Goal: Task Accomplishment & Management: Use online tool/utility

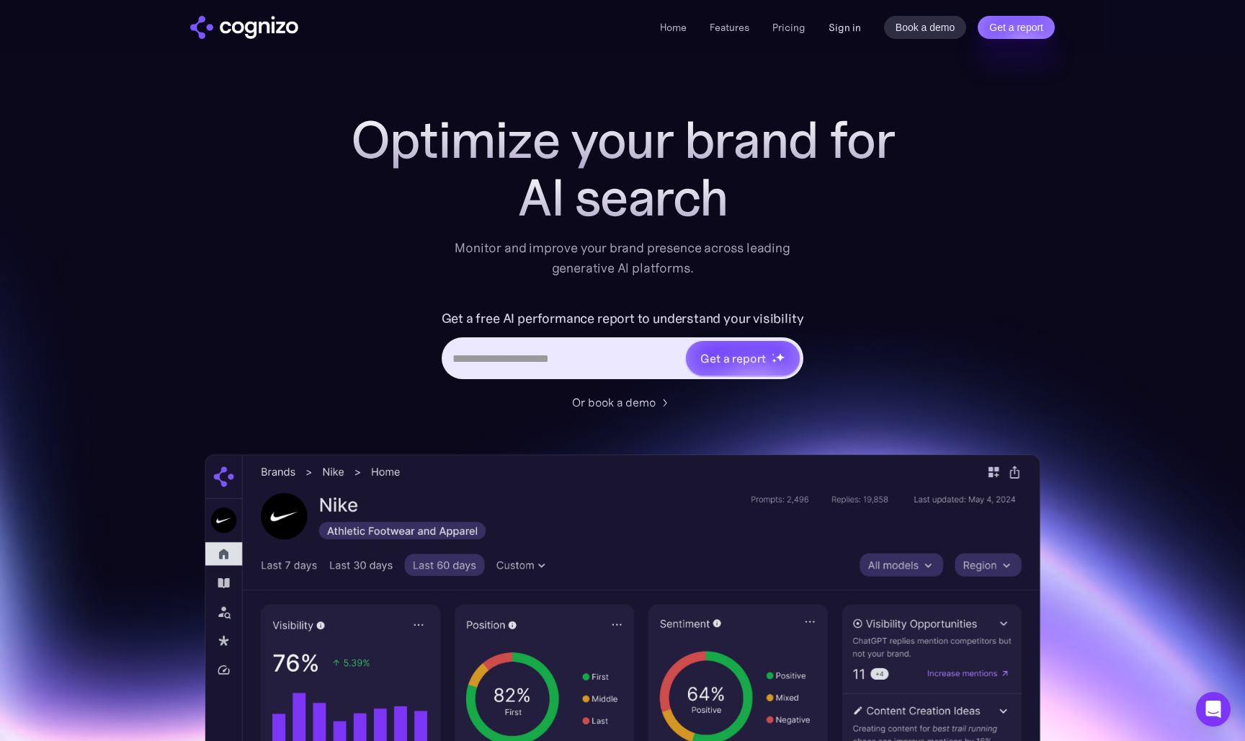
click at [850, 30] on link "Sign in" at bounding box center [845, 27] width 32 height 17
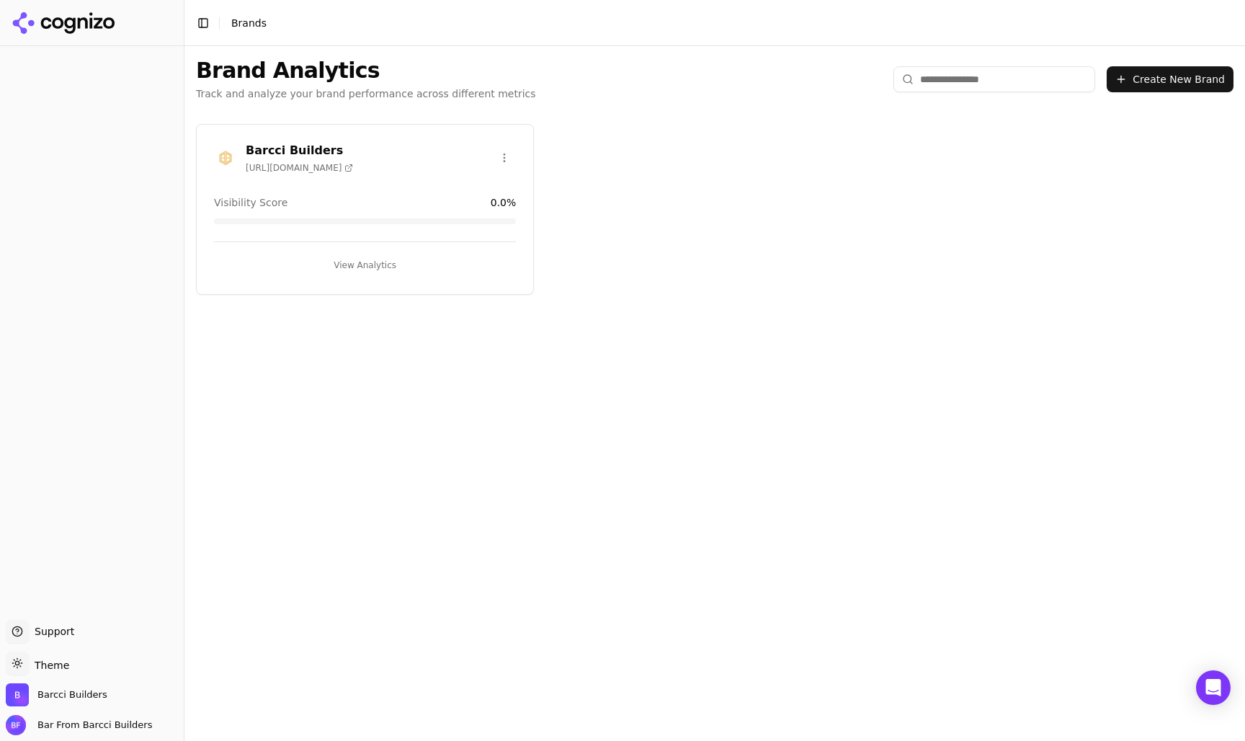
click at [378, 268] on button "View Analytics" at bounding box center [365, 265] width 302 height 23
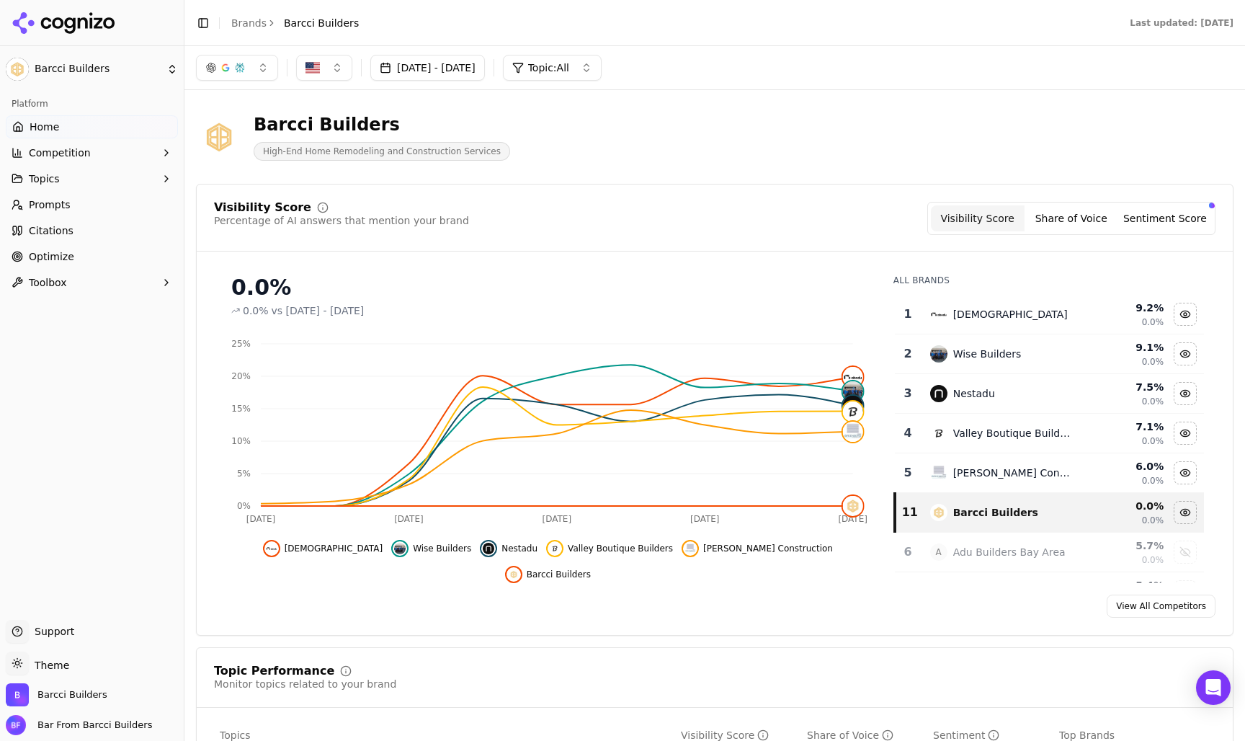
click at [72, 208] on link "Prompts" at bounding box center [92, 204] width 172 height 23
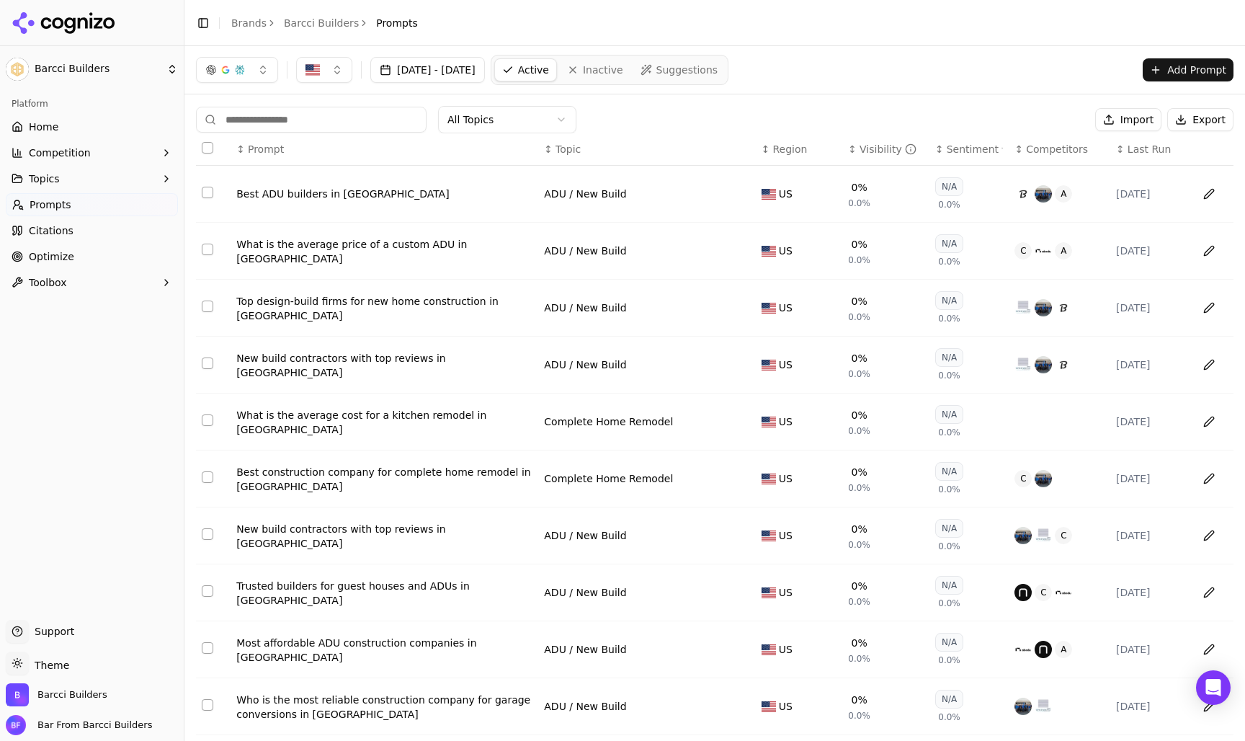
click at [55, 256] on span "Optimize" at bounding box center [51, 256] width 45 height 14
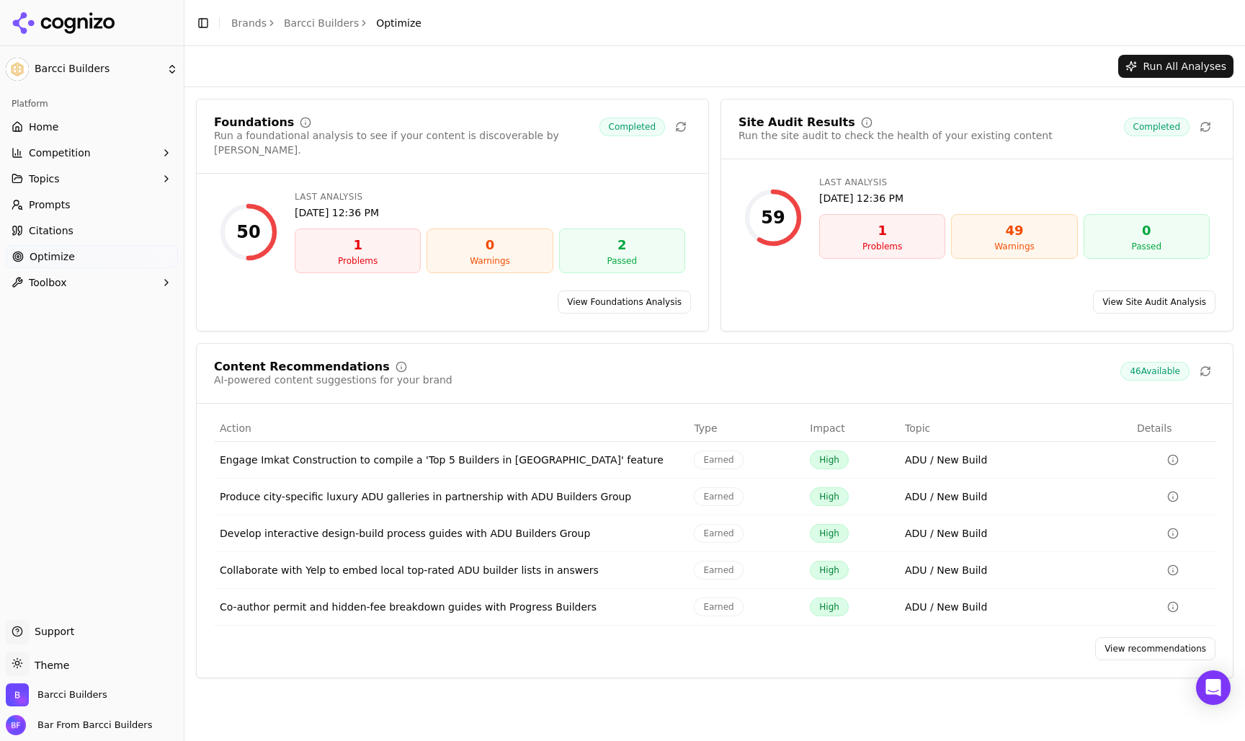
click at [1169, 66] on button "Run All Analyses" at bounding box center [1175, 66] width 115 height 23
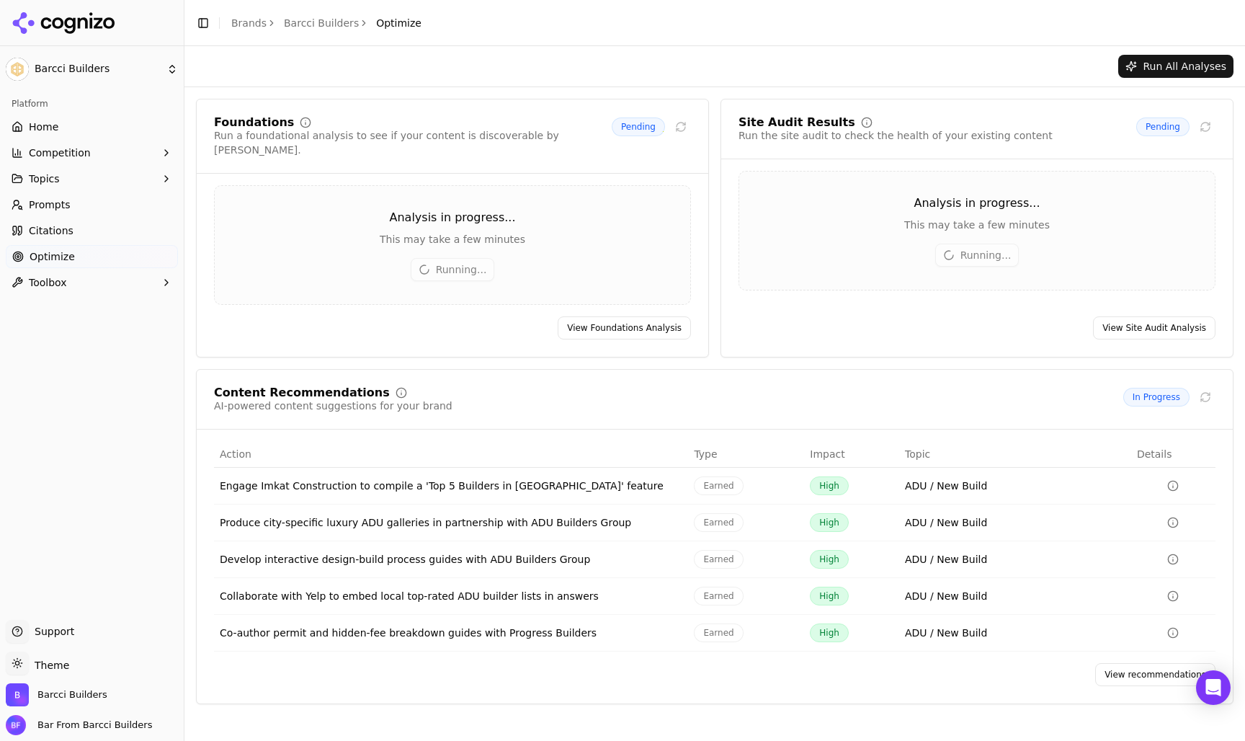
click at [1174, 481] on circle "Data table" at bounding box center [1173, 485] width 9 height 9
click at [1173, 486] on icon "Data table" at bounding box center [1173, 487] width 0 height 2
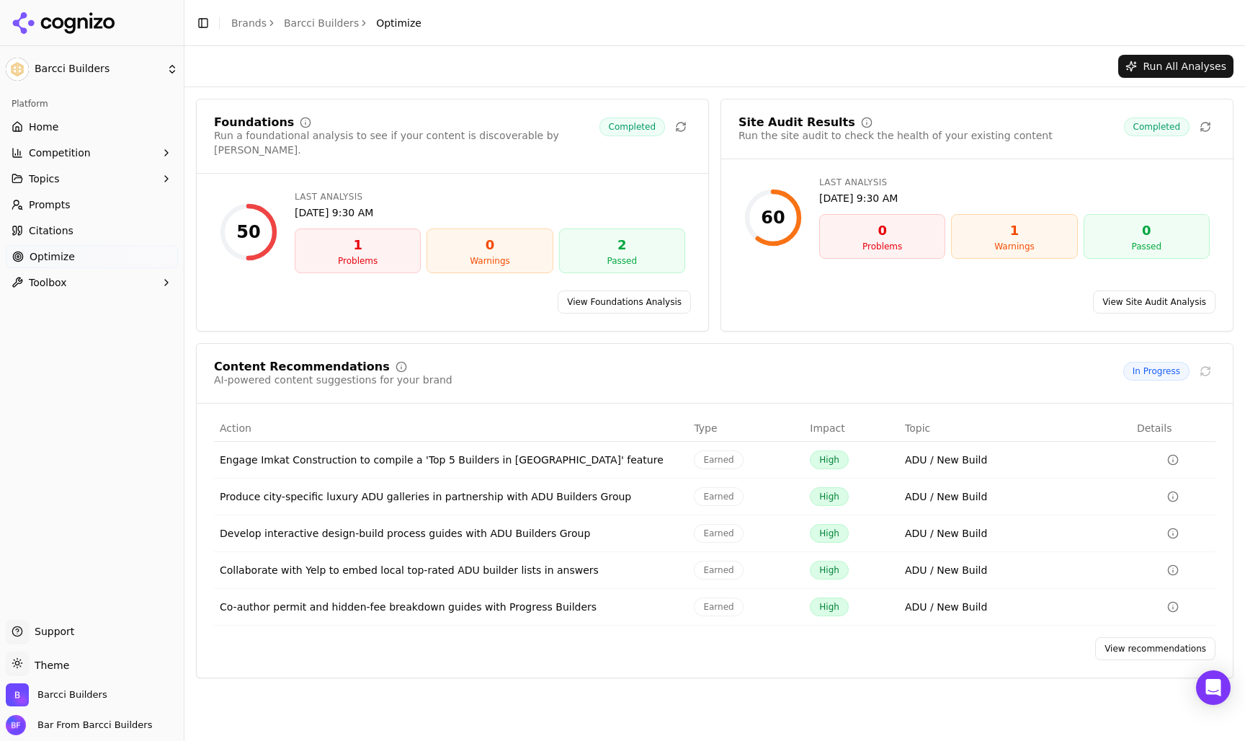
click at [1023, 241] on div "Warnings" at bounding box center [1014, 247] width 113 height 12
click at [1136, 290] on link "View Site Audit Analysis" at bounding box center [1154, 301] width 123 height 23
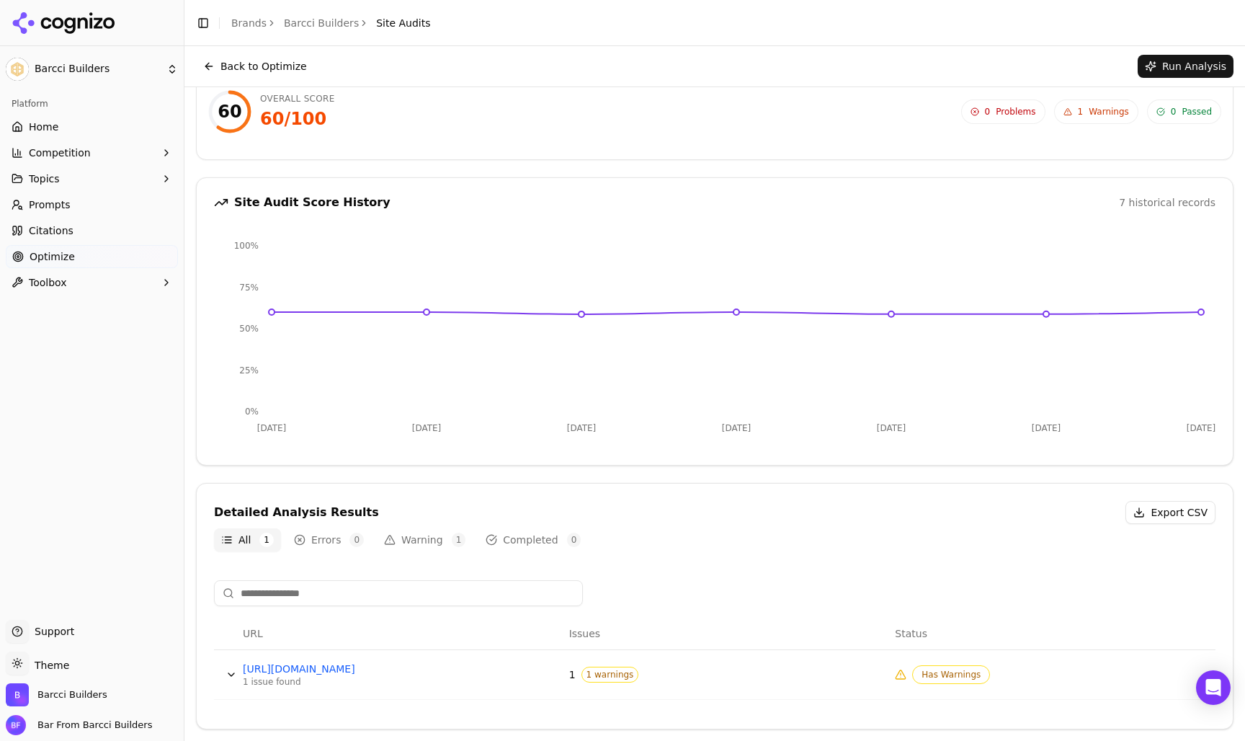
scroll to position [27, 0]
click at [233, 674] on button "Data table" at bounding box center [231, 674] width 23 height 23
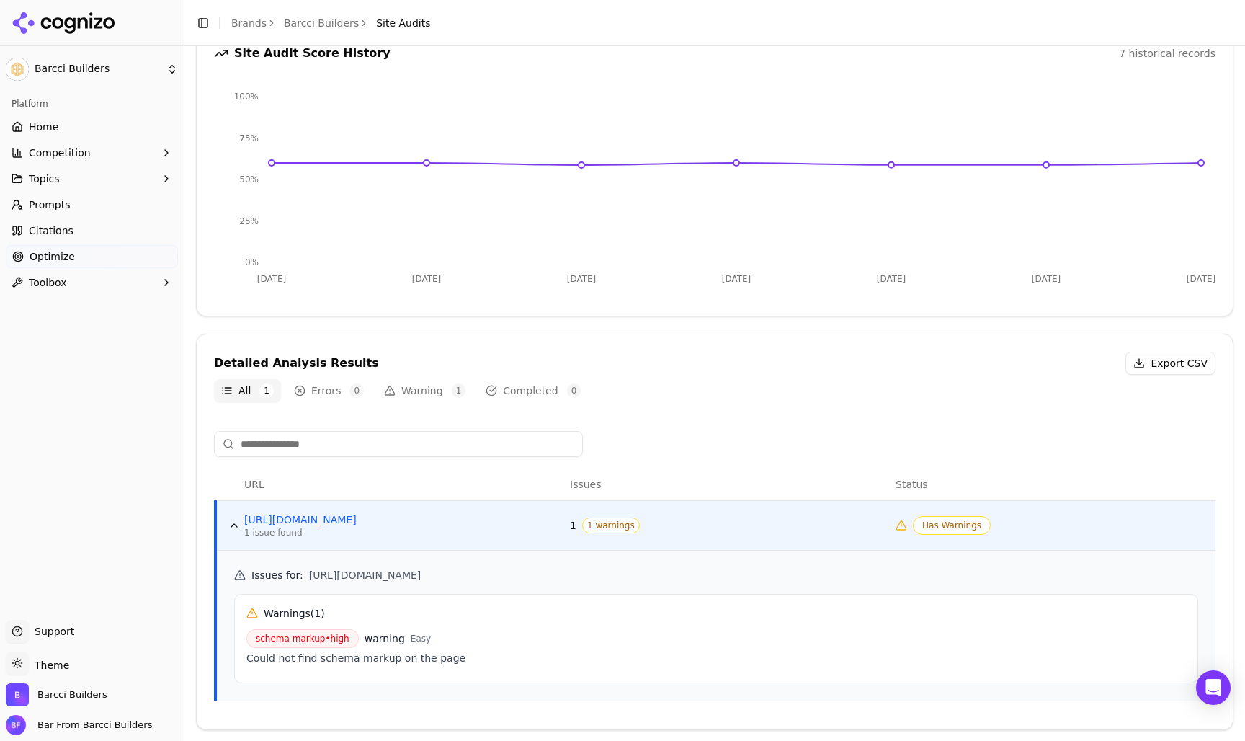
scroll to position [175, 0]
click at [303, 638] on span "schema markup • high" at bounding box center [302, 639] width 112 height 19
click at [414, 639] on span "Easy" at bounding box center [421, 638] width 20 height 12
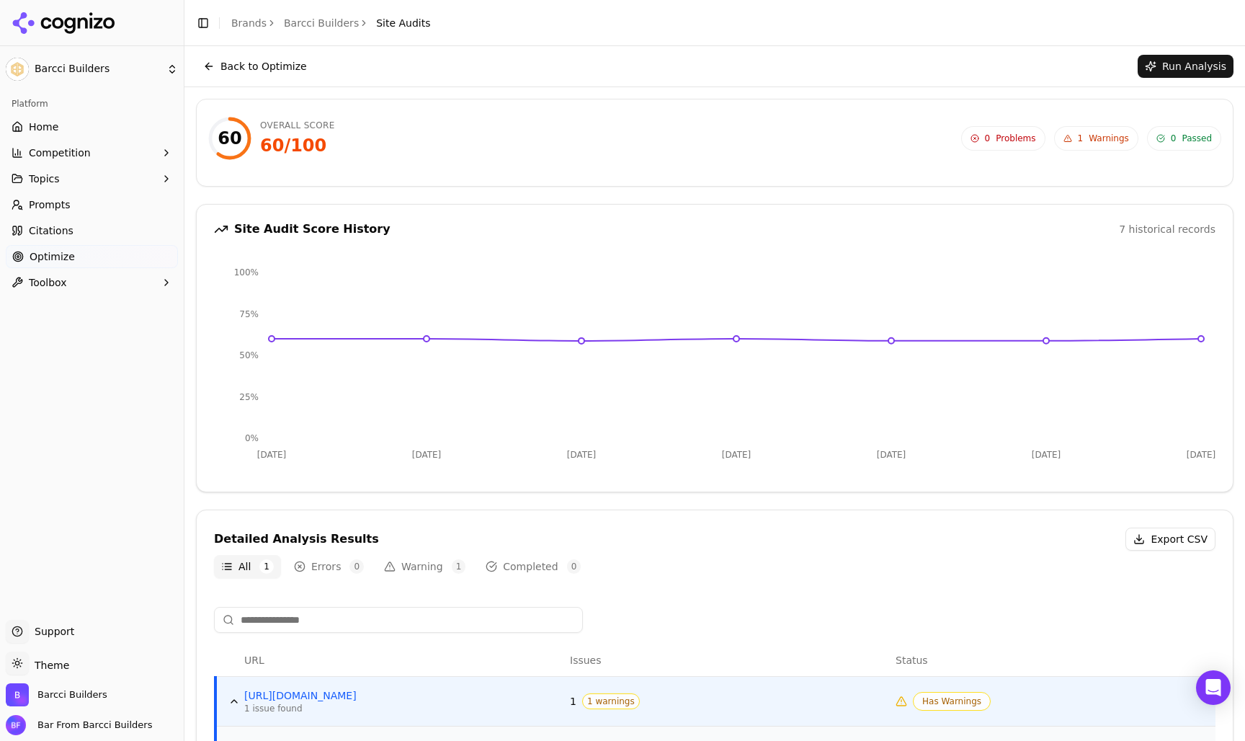
scroll to position [0, 0]
click at [203, 63] on button "Back to Optimize" at bounding box center [255, 66] width 118 height 23
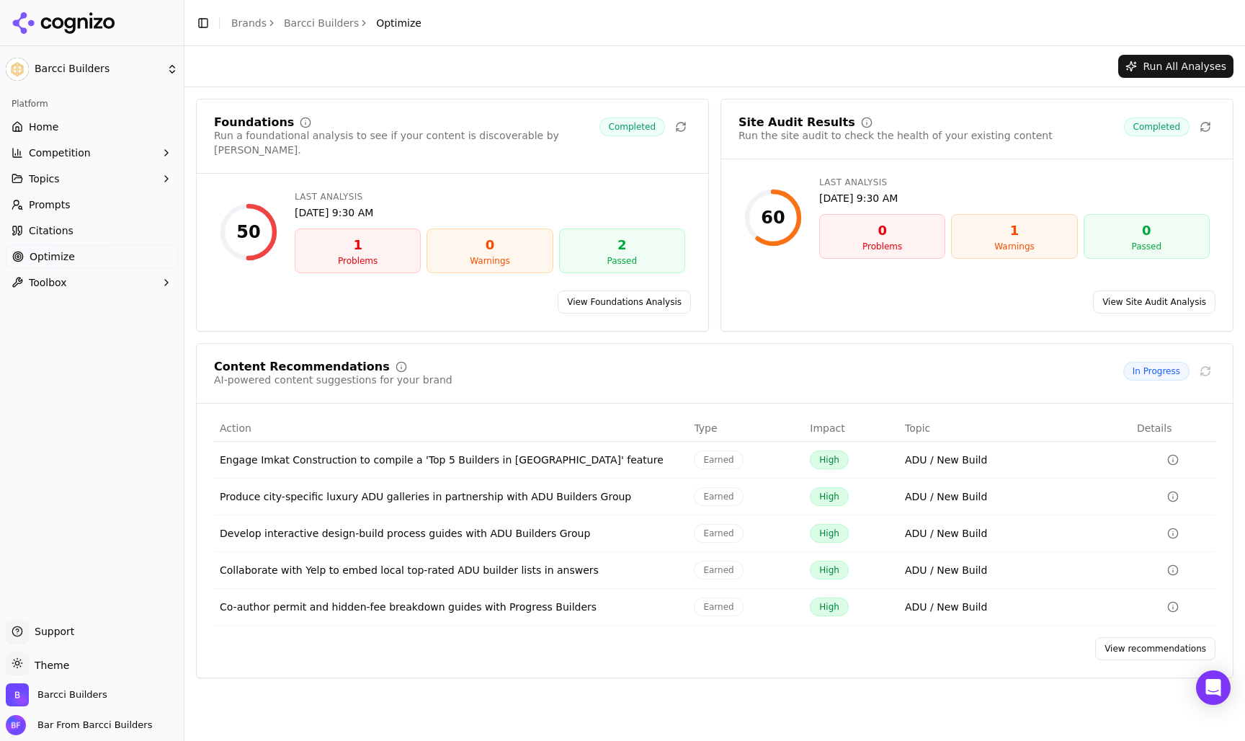
click at [51, 208] on span "Prompts" at bounding box center [50, 204] width 42 height 14
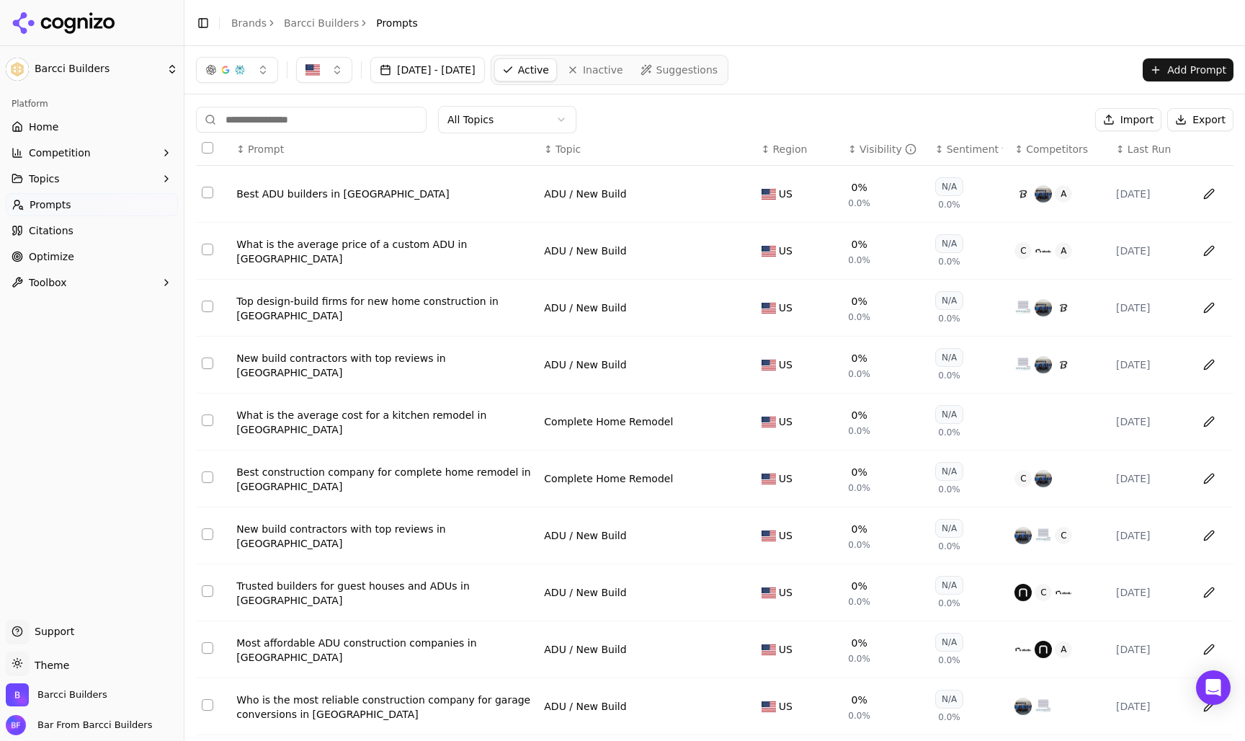
click at [718, 76] on span "Suggestions" at bounding box center [687, 70] width 62 height 14
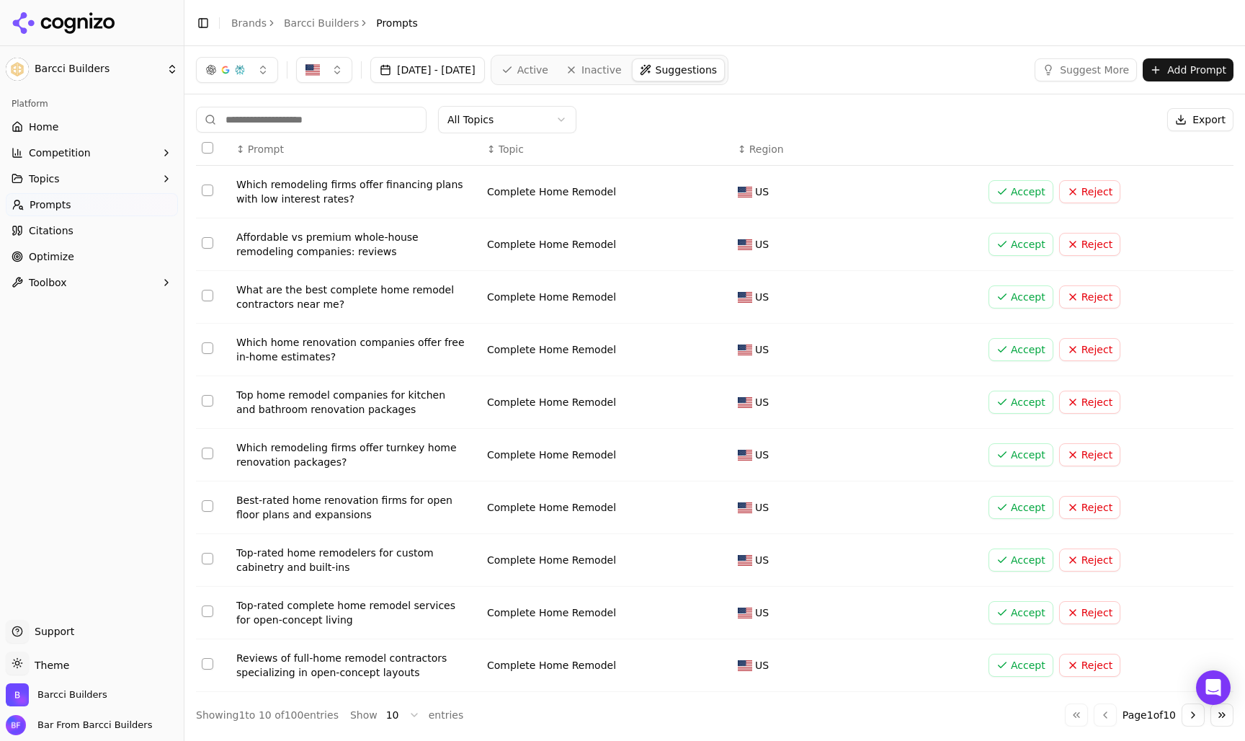
click at [294, 208] on td "Which remodeling firms offer financing plans with low interest rates?" at bounding box center [356, 192] width 251 height 53
click at [203, 297] on button "Select row 3" at bounding box center [208, 296] width 12 height 12
click at [207, 298] on button "Select row 3" at bounding box center [208, 296] width 12 height 12
click at [320, 19] on link "Barcci Builders" at bounding box center [321, 23] width 75 height 14
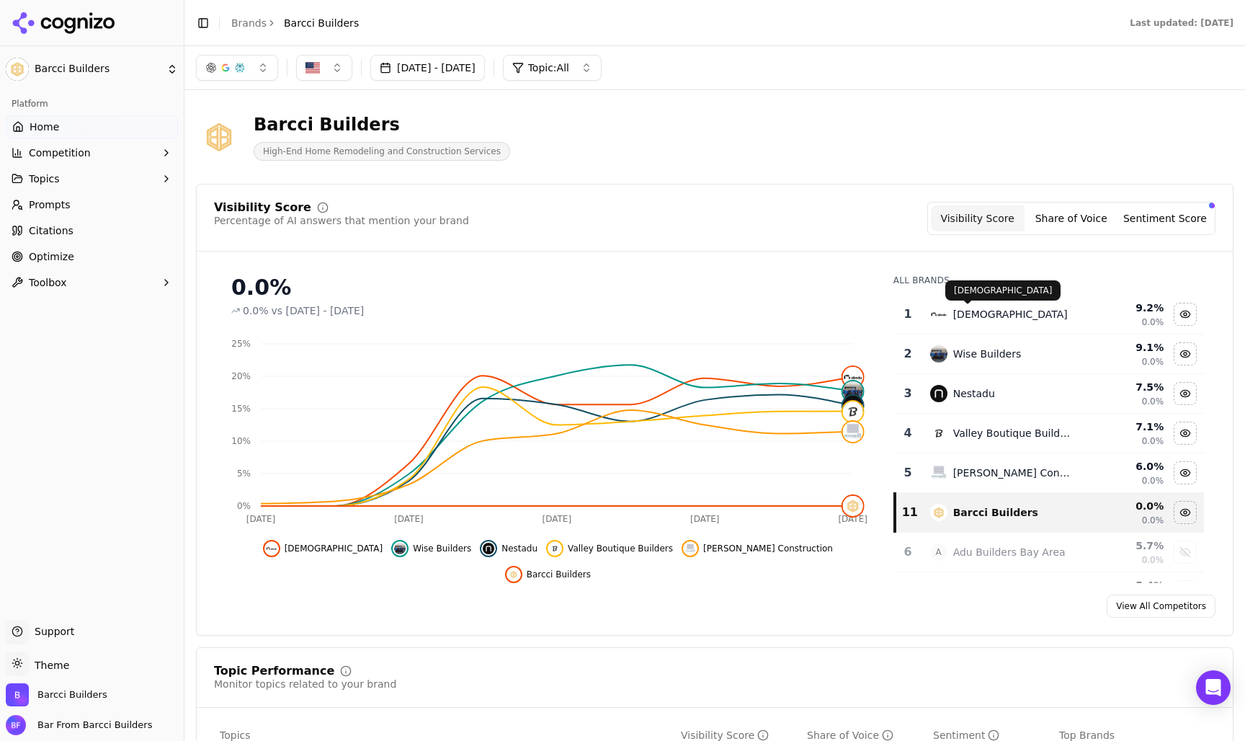
click at [970, 313] on div "Abodu" at bounding box center [1010, 314] width 115 height 14
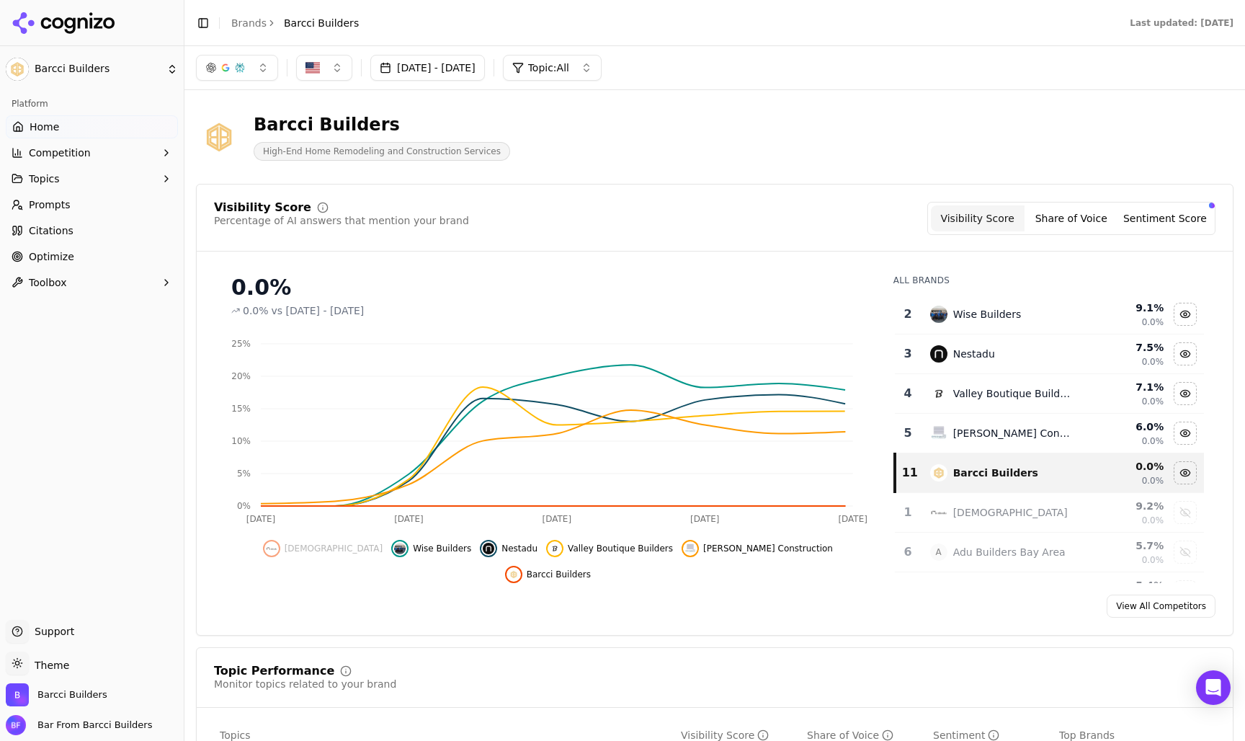
scroll to position [130, 0]
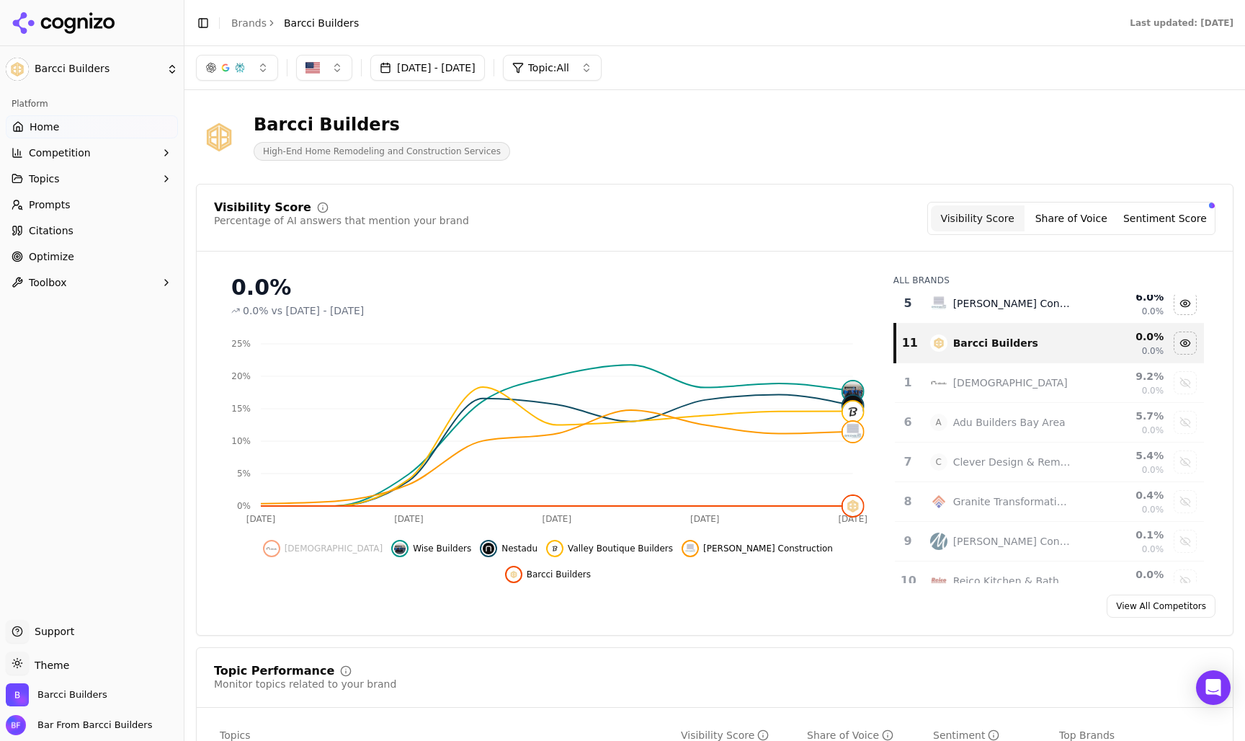
click at [1071, 387] on div "Abodu" at bounding box center [1001, 382] width 143 height 17
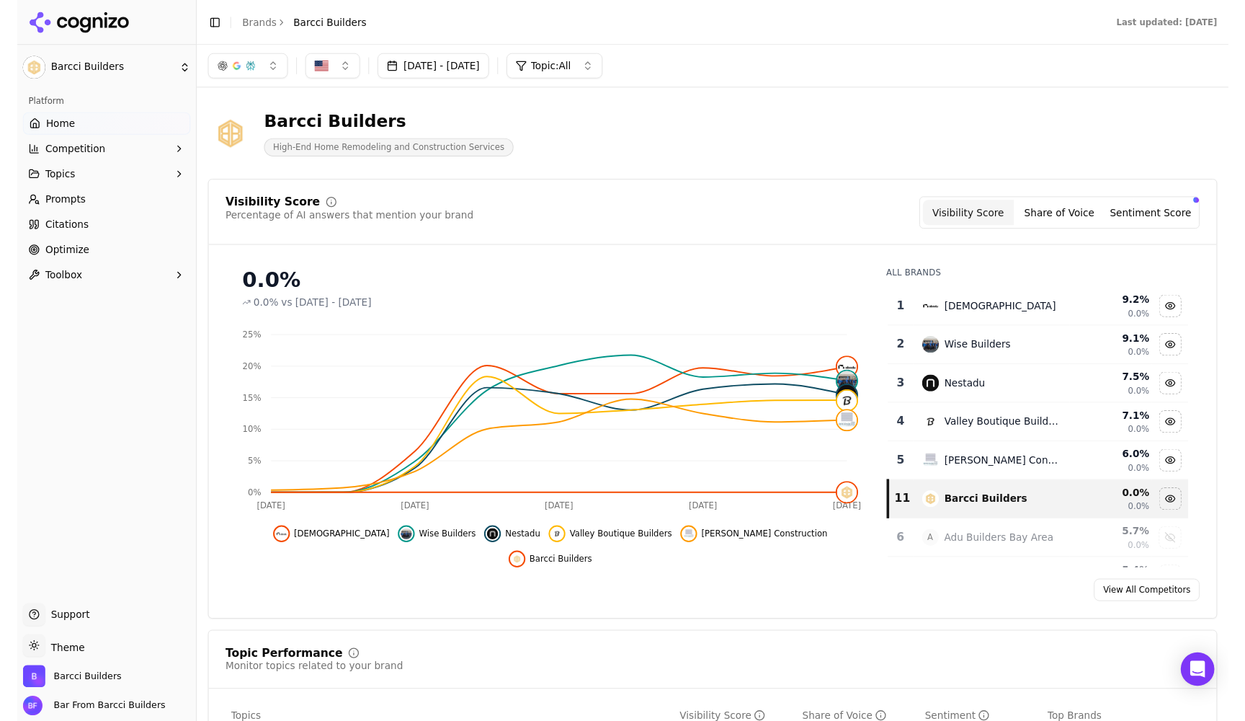
scroll to position [0, 0]
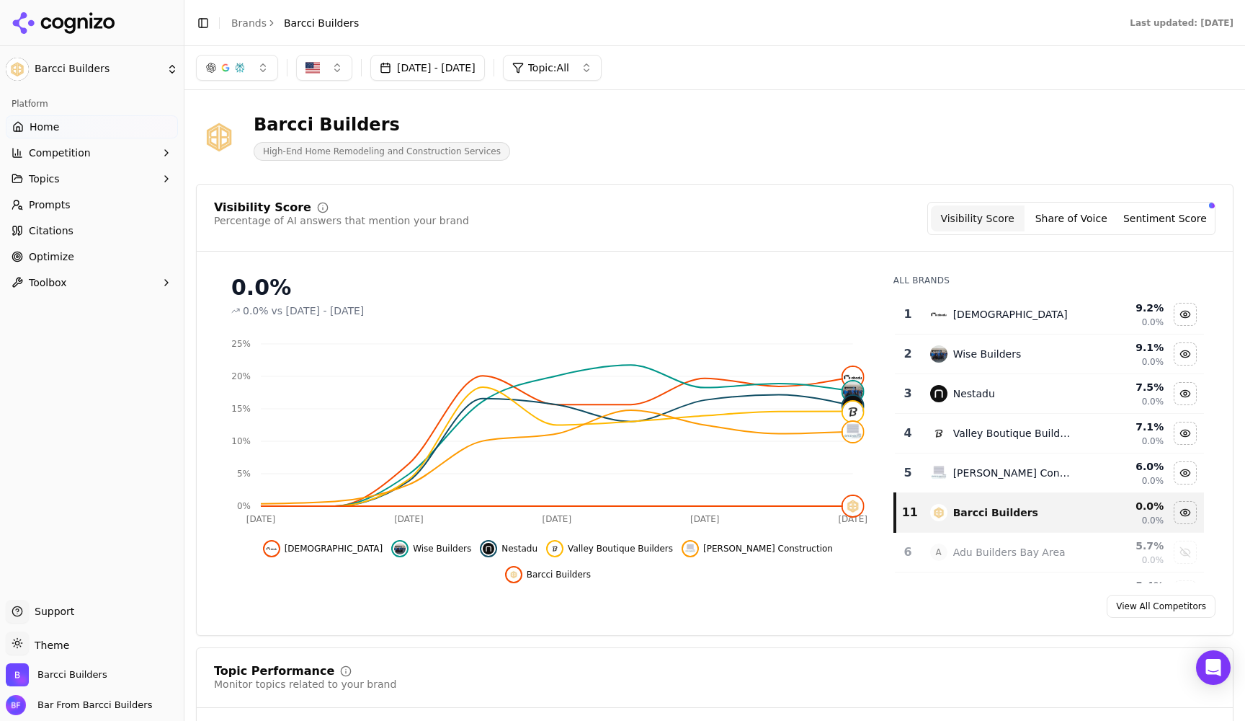
click at [44, 259] on link "Optimize" at bounding box center [92, 256] width 172 height 23
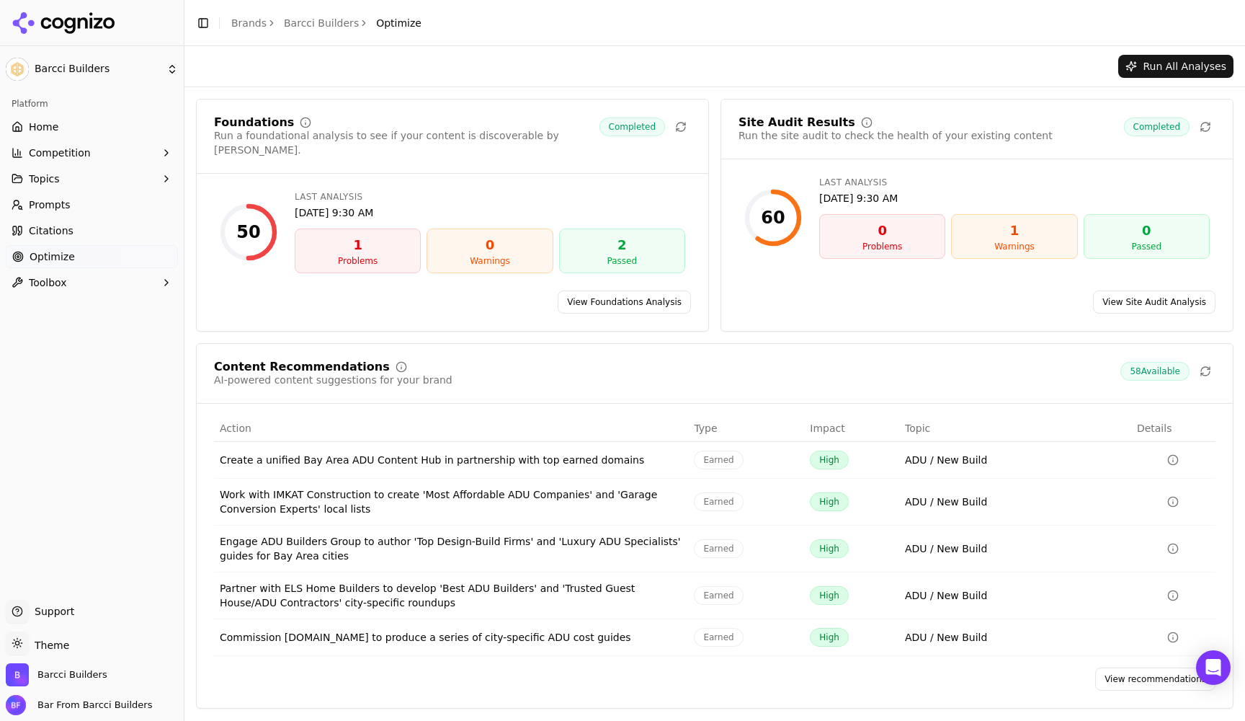
click at [1151, 362] on span "58 Available" at bounding box center [1155, 371] width 69 height 19
click at [1150, 165] on div "Site Audit Results Run the site audit to check the health of your existing cont…" at bounding box center [977, 215] width 513 height 233
click at [768, 231] on div "60" at bounding box center [773, 218] width 58 height 58
click at [1129, 676] on link "View recommendations" at bounding box center [1155, 678] width 120 height 23
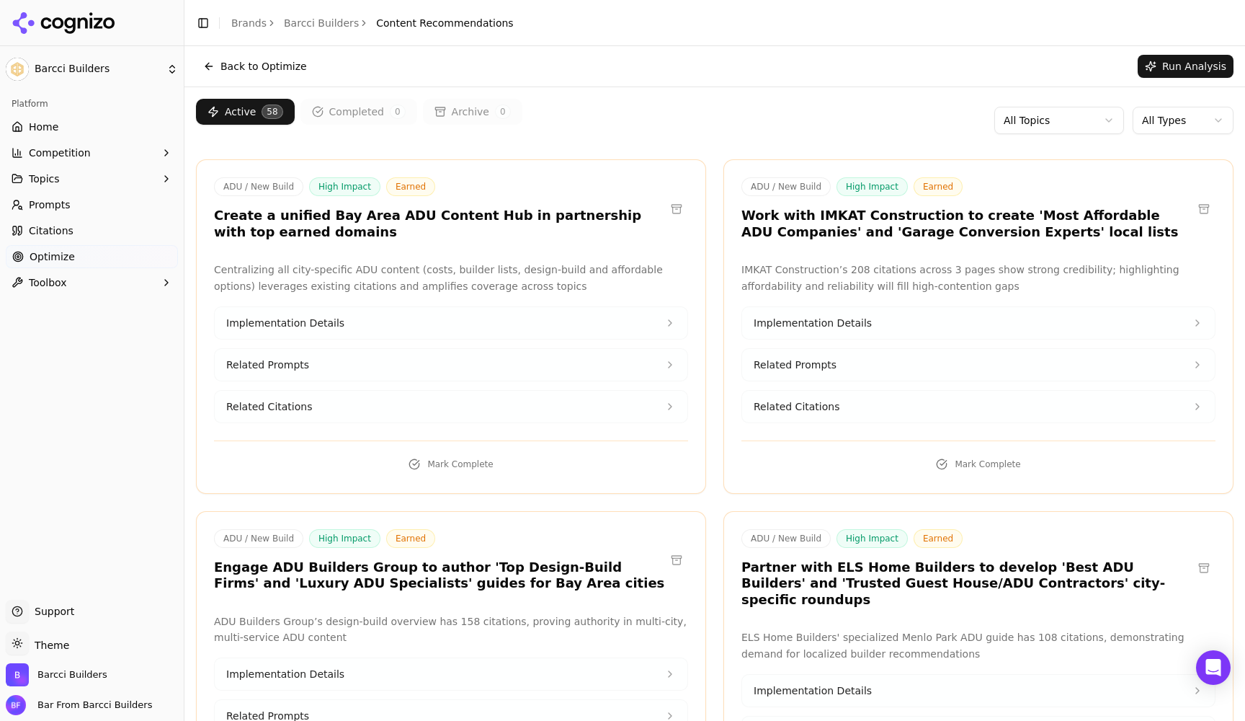
scroll to position [17, 0]
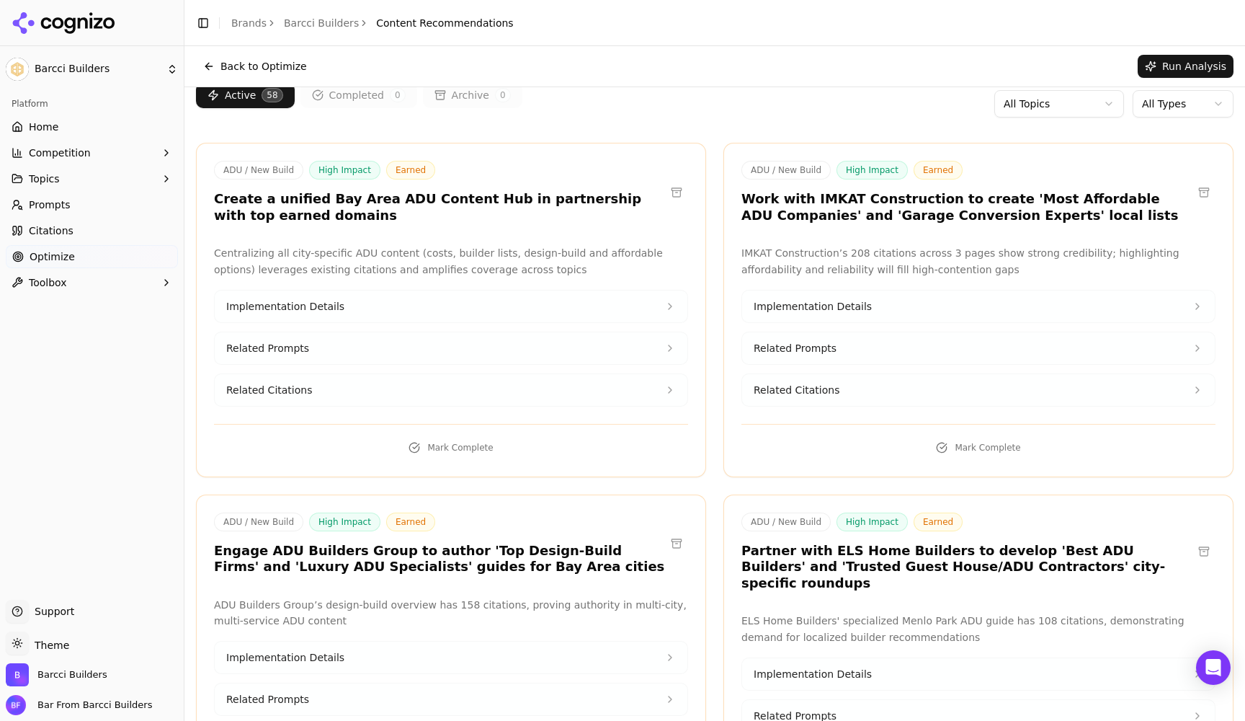
click at [638, 302] on button "Implementation Details" at bounding box center [451, 306] width 473 height 32
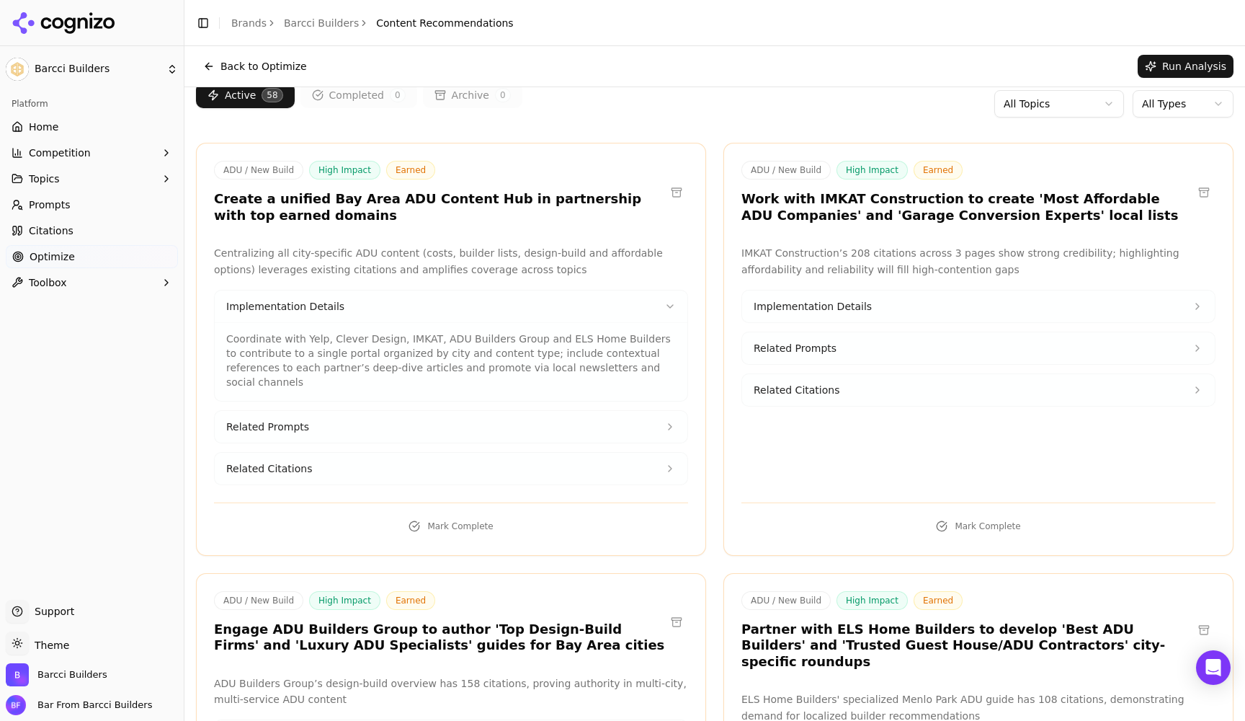
click at [628, 411] on button "Related Prompts" at bounding box center [451, 427] width 473 height 32
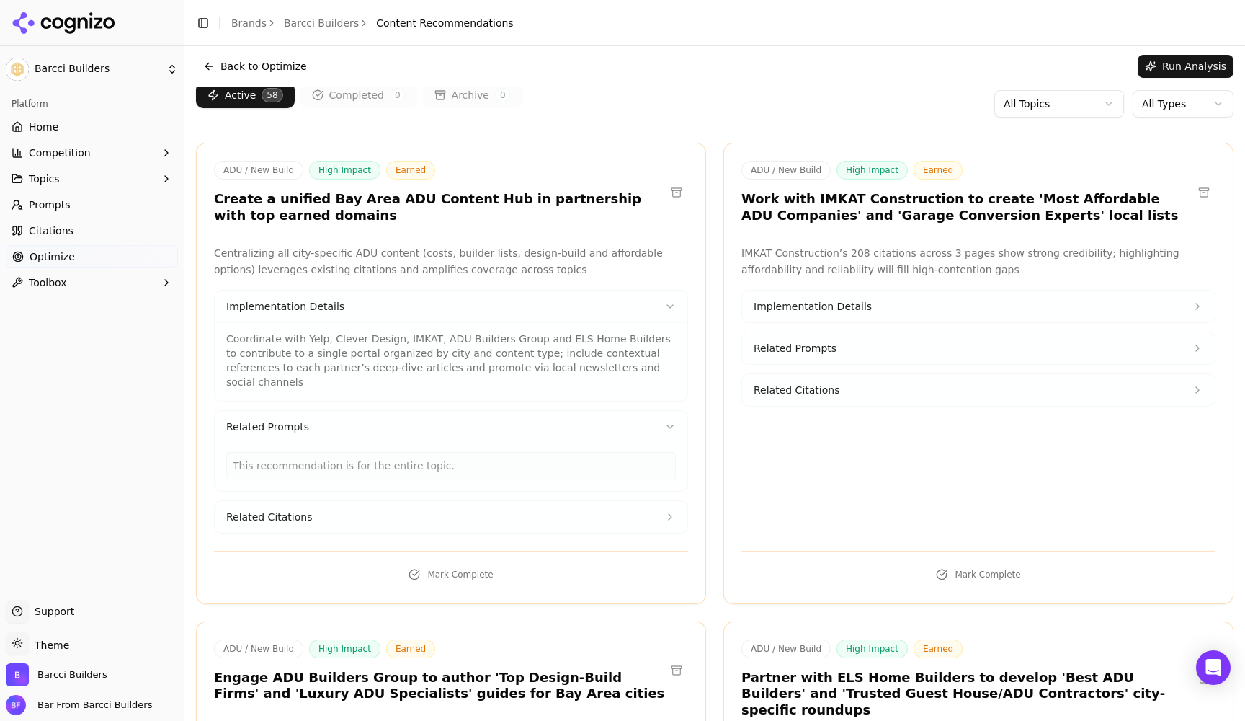
click at [636, 501] on button "Related Citations" at bounding box center [451, 517] width 473 height 32
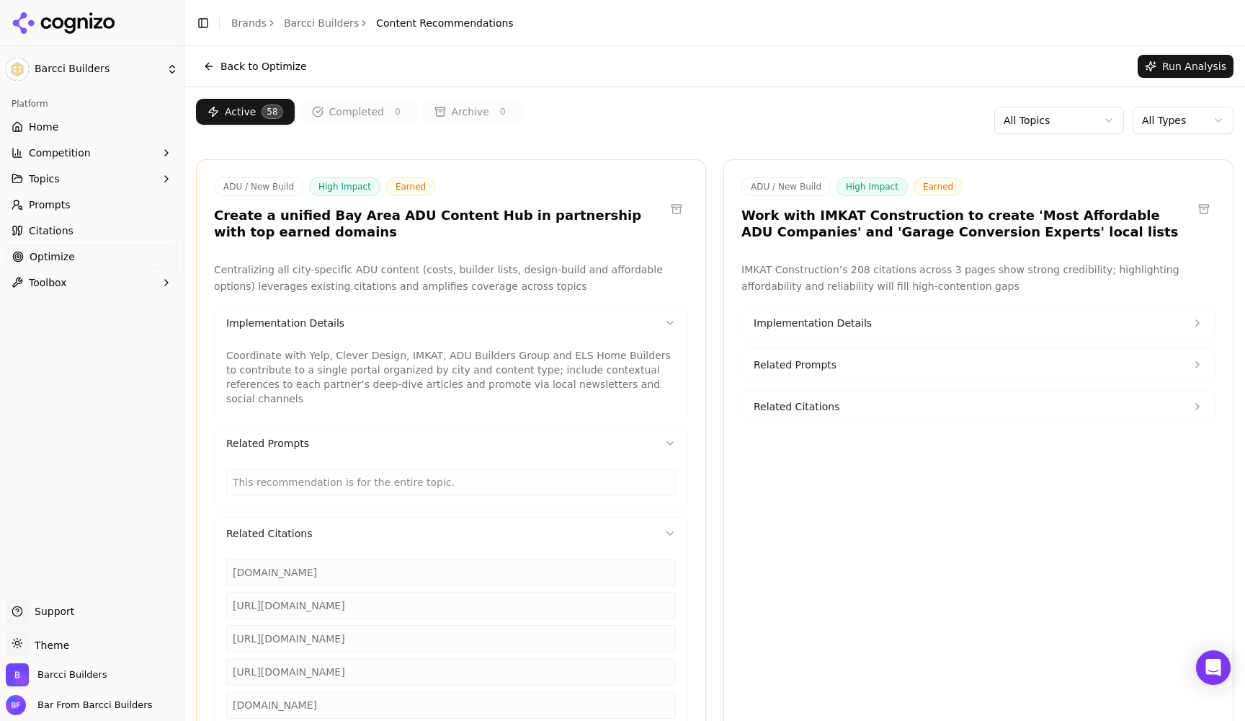
scroll to position [0, 0]
click at [36, 123] on span "Home" at bounding box center [44, 127] width 30 height 14
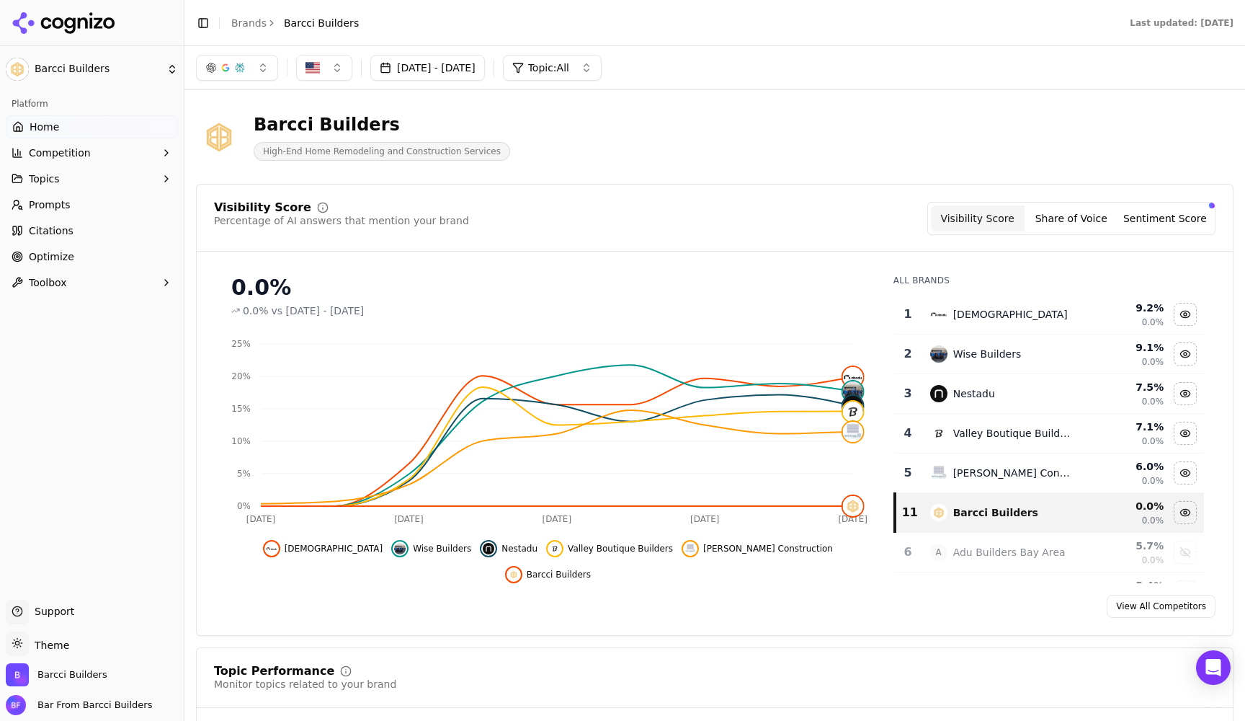
click at [1186, 218] on button "Sentiment Score" at bounding box center [1165, 218] width 94 height 26
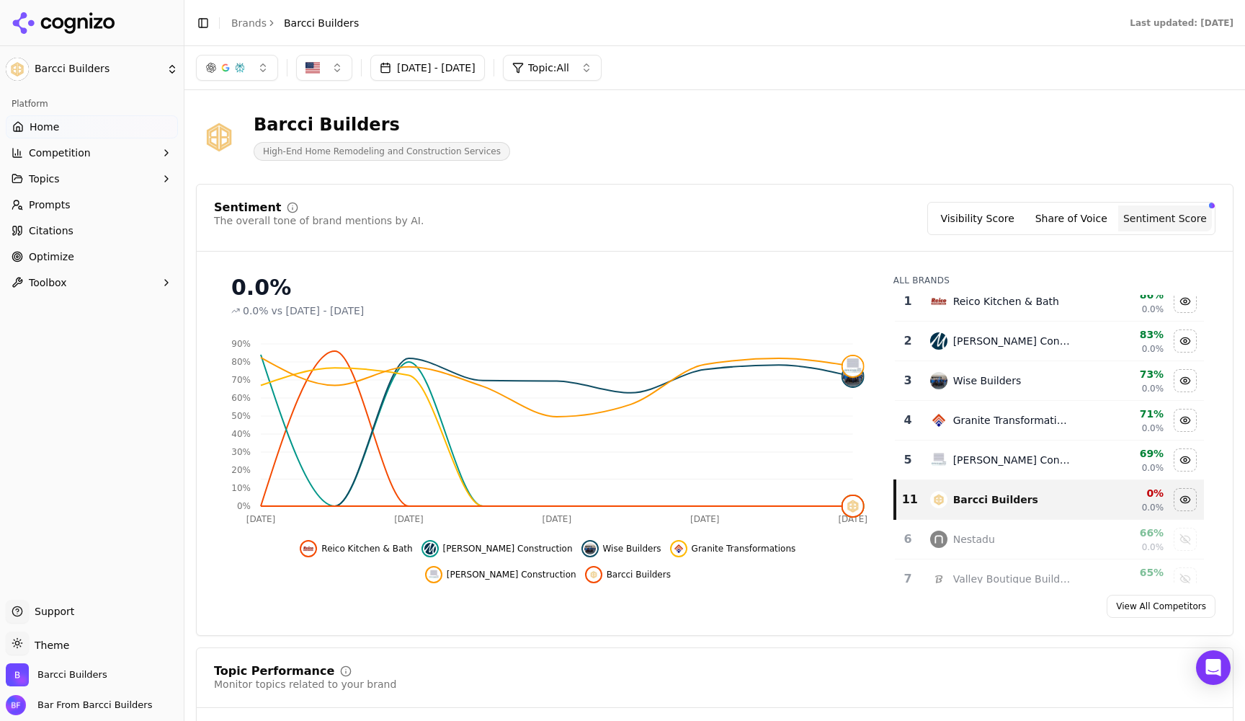
scroll to position [133, 0]
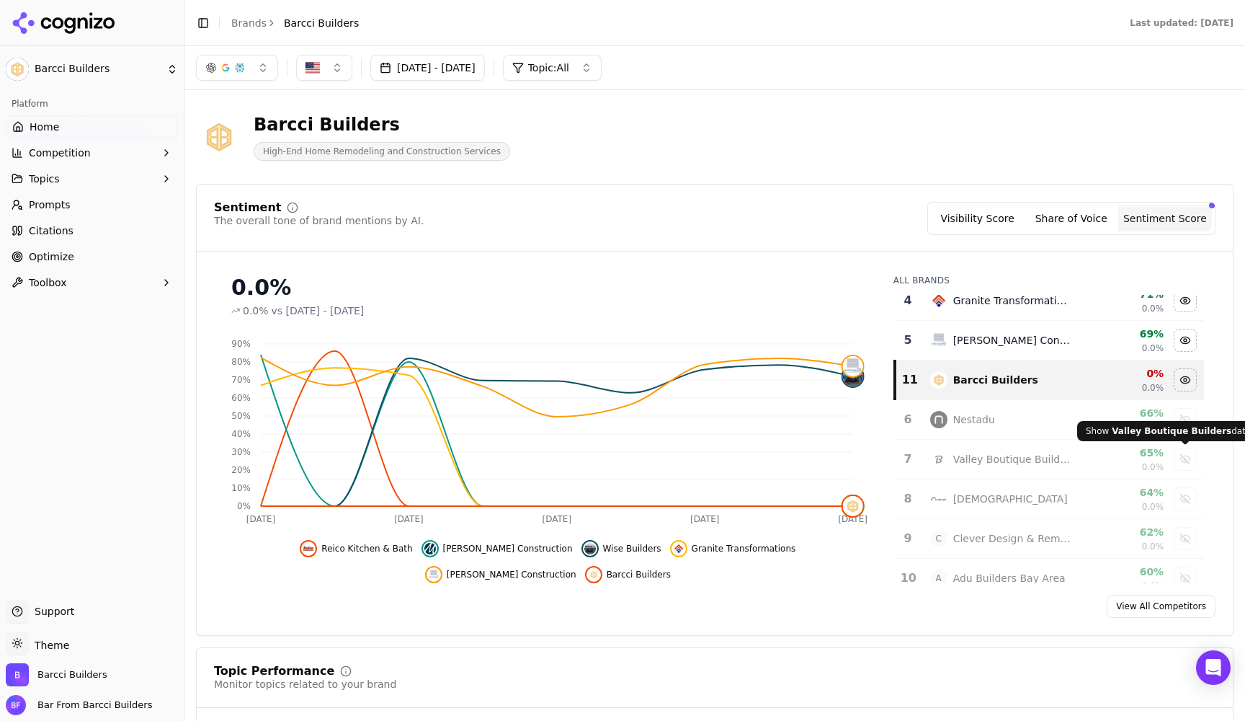
click at [1188, 465] on div "Show valley boutique builders data" at bounding box center [1186, 459] width 22 height 22
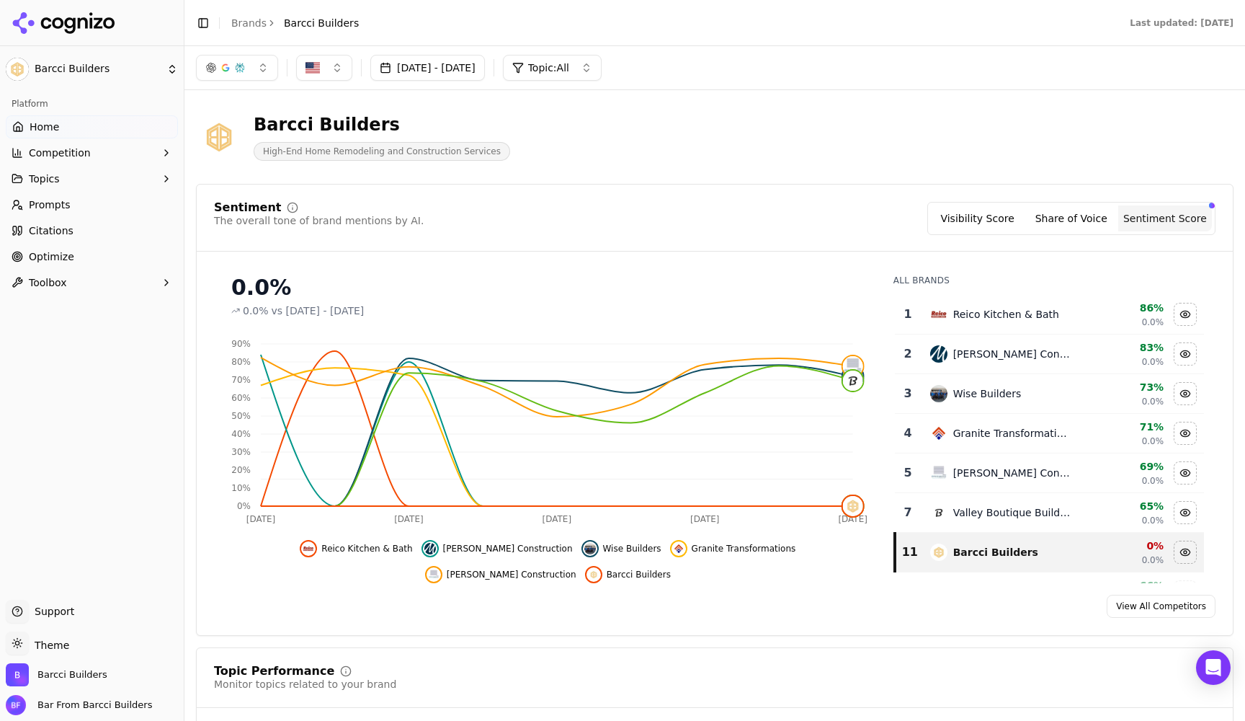
scroll to position [0, 0]
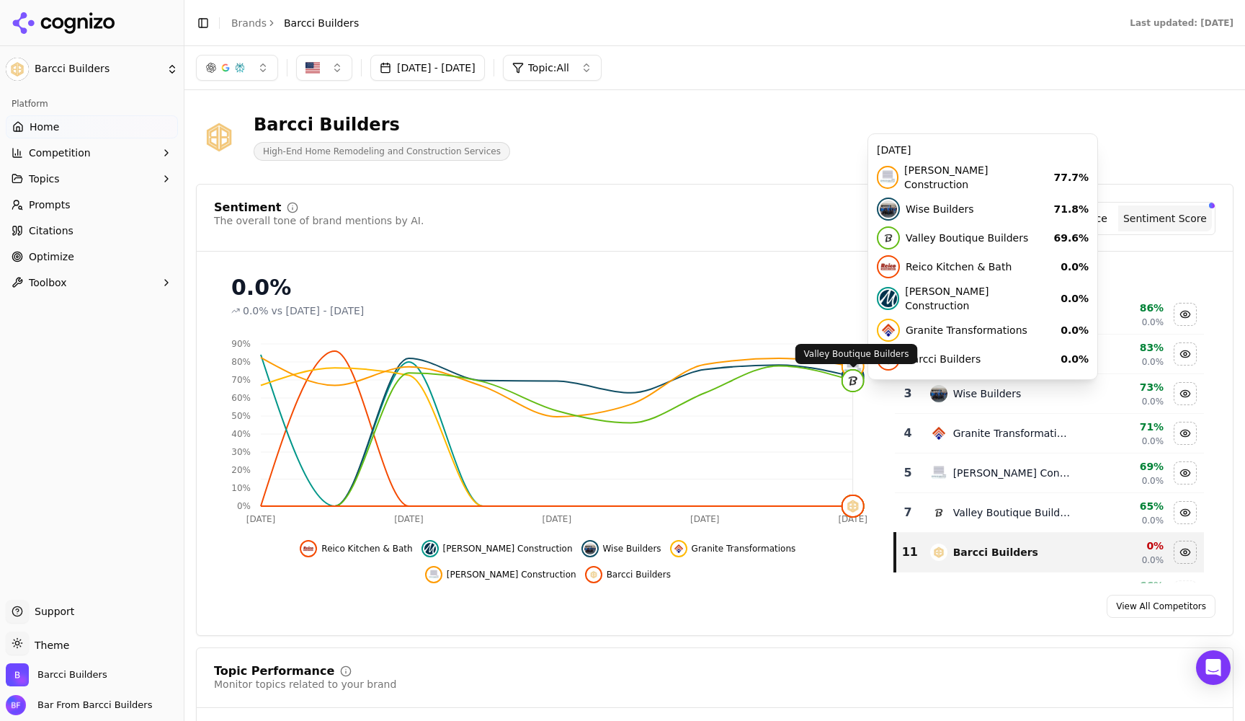
click img
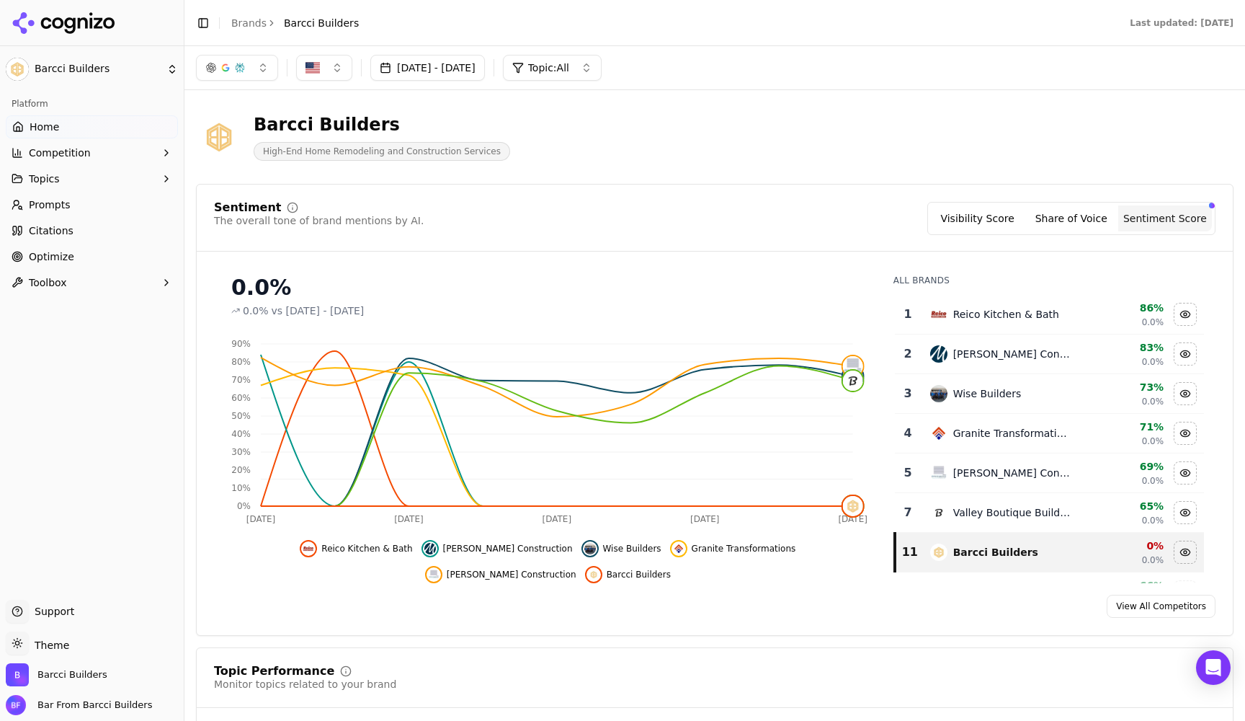
click at [66, 128] on link "Home" at bounding box center [92, 126] width 172 height 23
